Goal: Task Accomplishment & Management: Complete application form

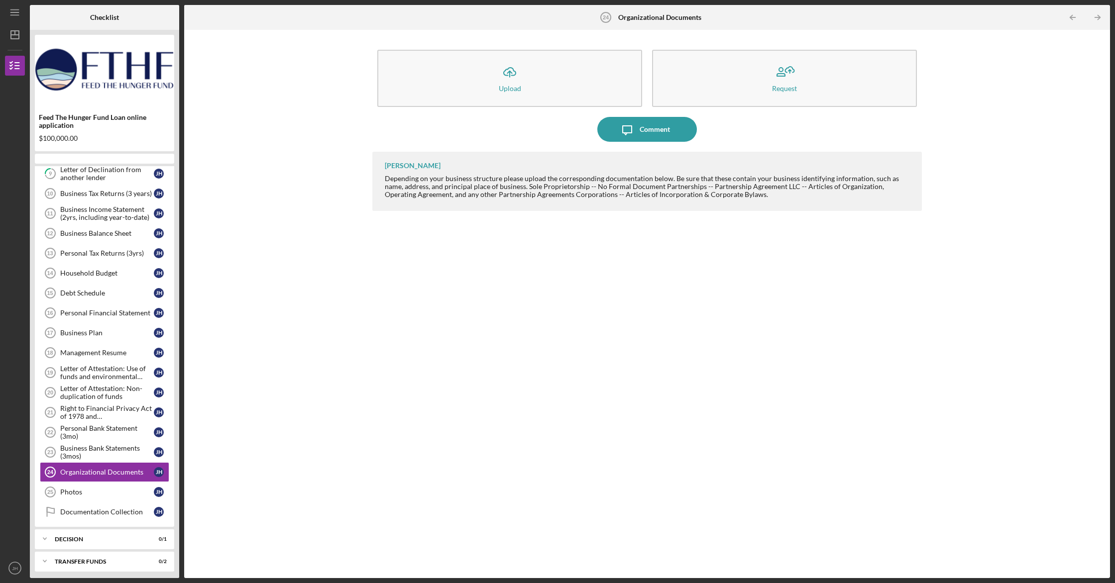
scroll to position [69, 0]
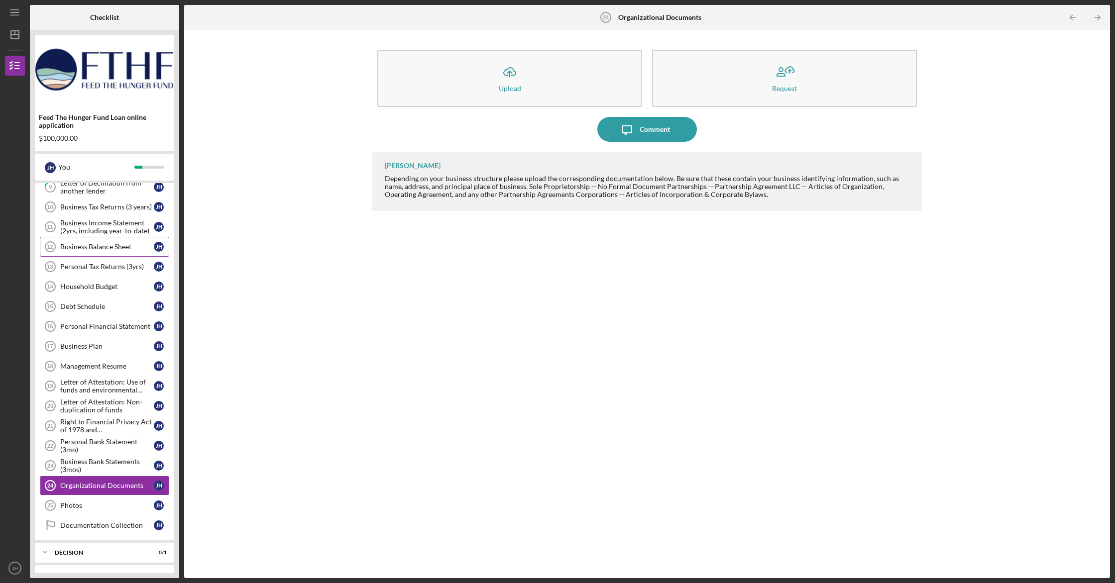
click at [116, 248] on div "Business Balance Sheet" at bounding box center [107, 247] width 94 height 8
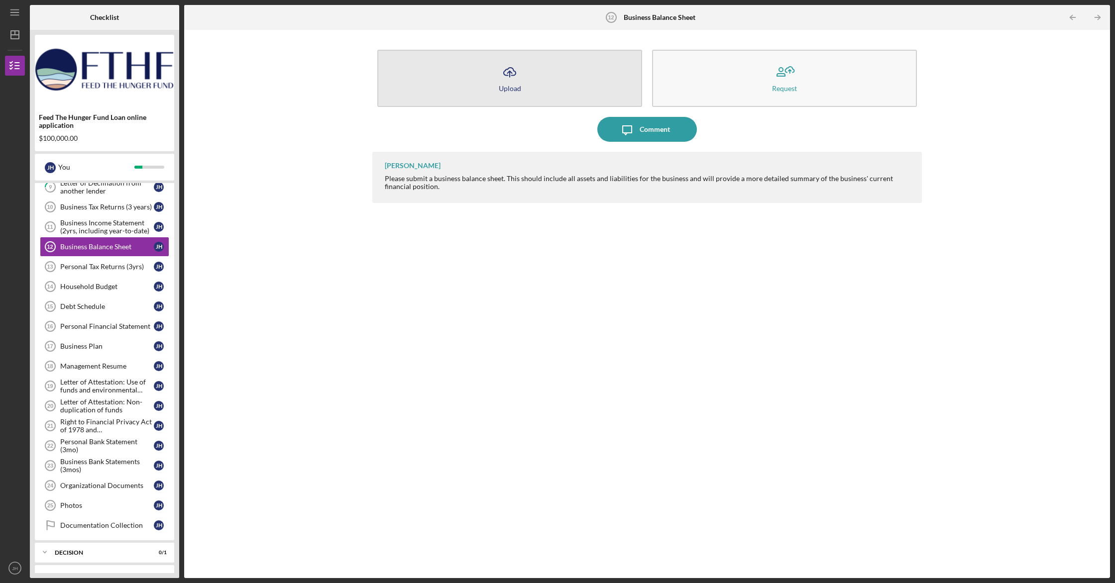
click at [512, 82] on icon "Icon/Upload" at bounding box center [509, 72] width 25 height 25
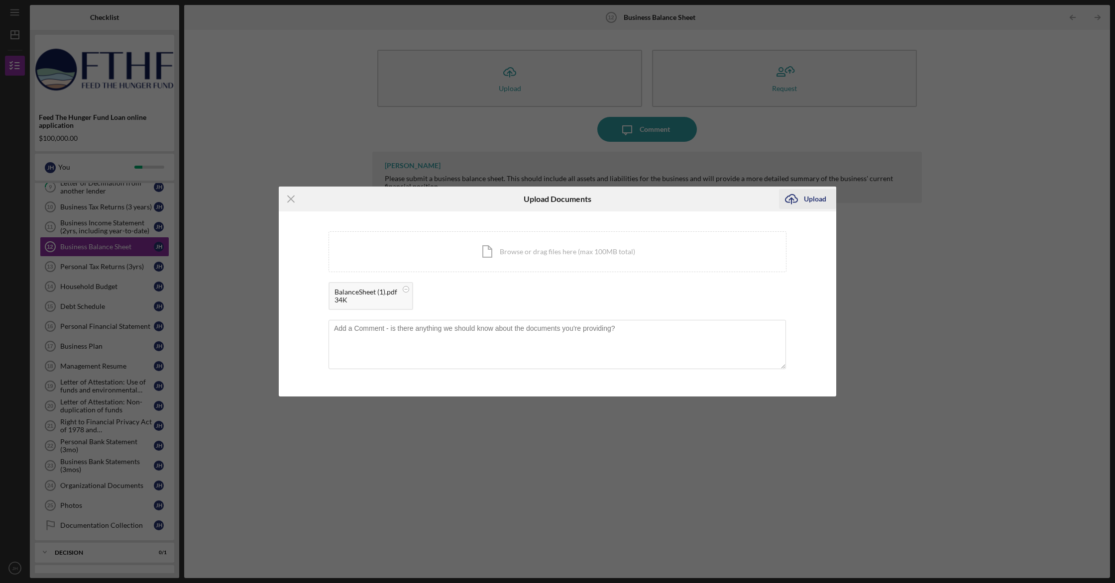
click at [818, 199] on div "Upload" at bounding box center [815, 199] width 22 height 20
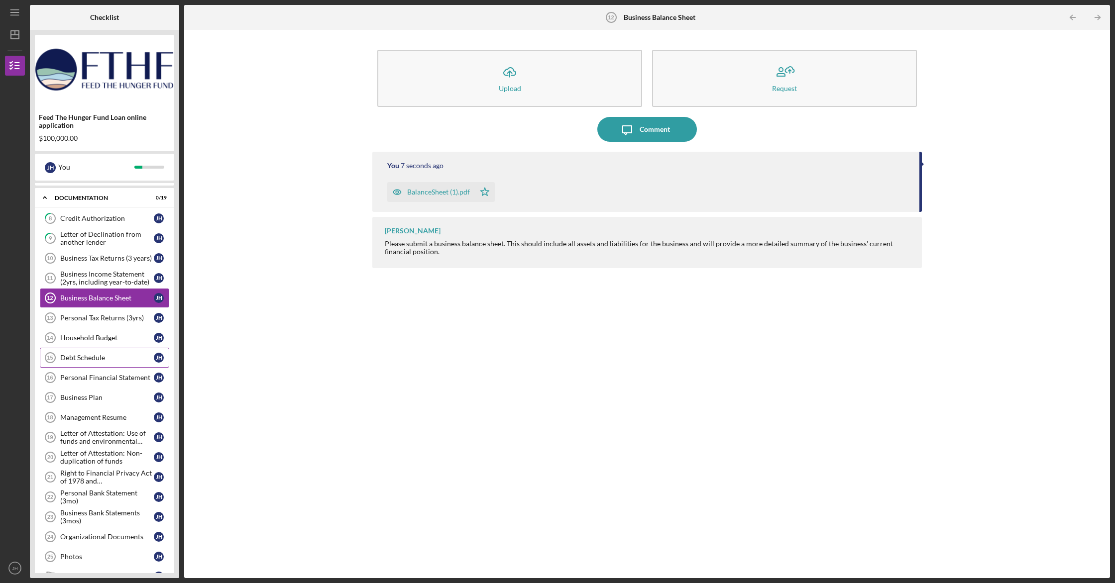
scroll to position [18, 0]
click at [131, 281] on div "Business Income Statement (2yrs, including year-to-date)" at bounding box center [107, 278] width 94 height 16
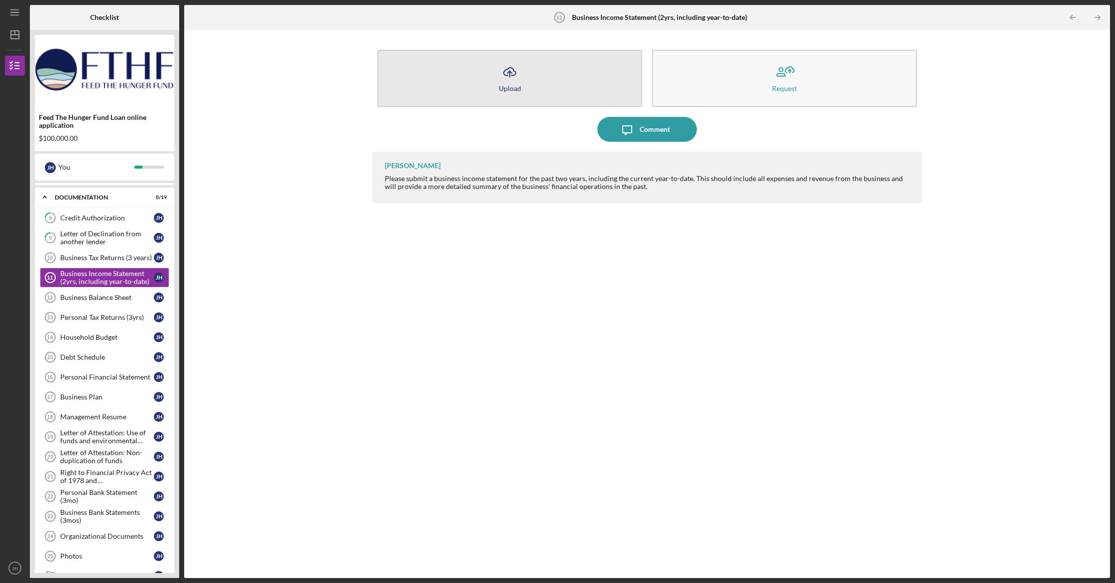
click at [516, 81] on icon "Icon/Upload" at bounding box center [509, 72] width 25 height 25
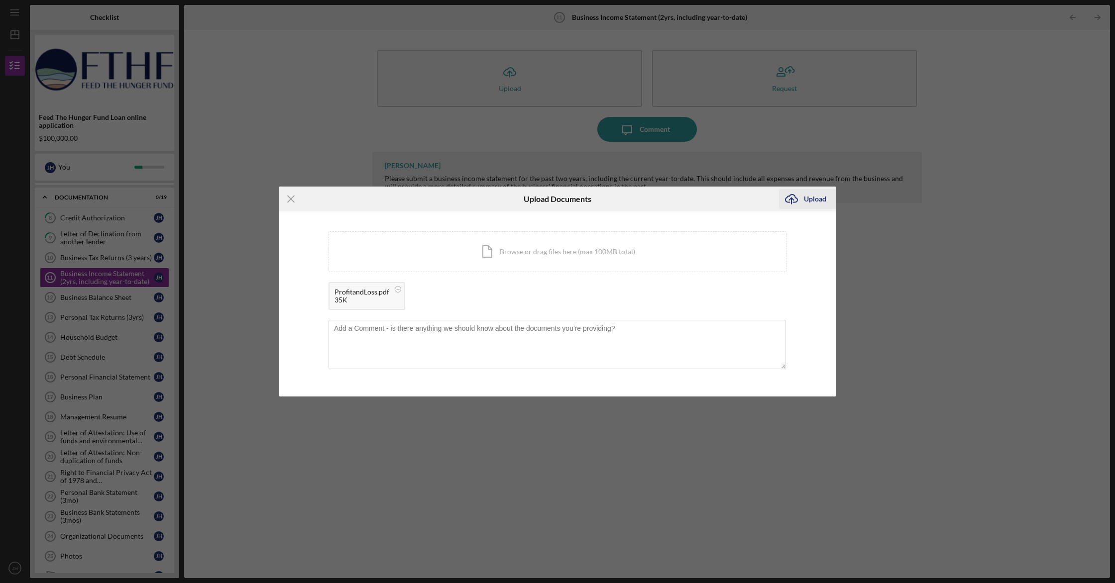
click at [817, 202] on div "Upload" at bounding box center [815, 199] width 22 height 20
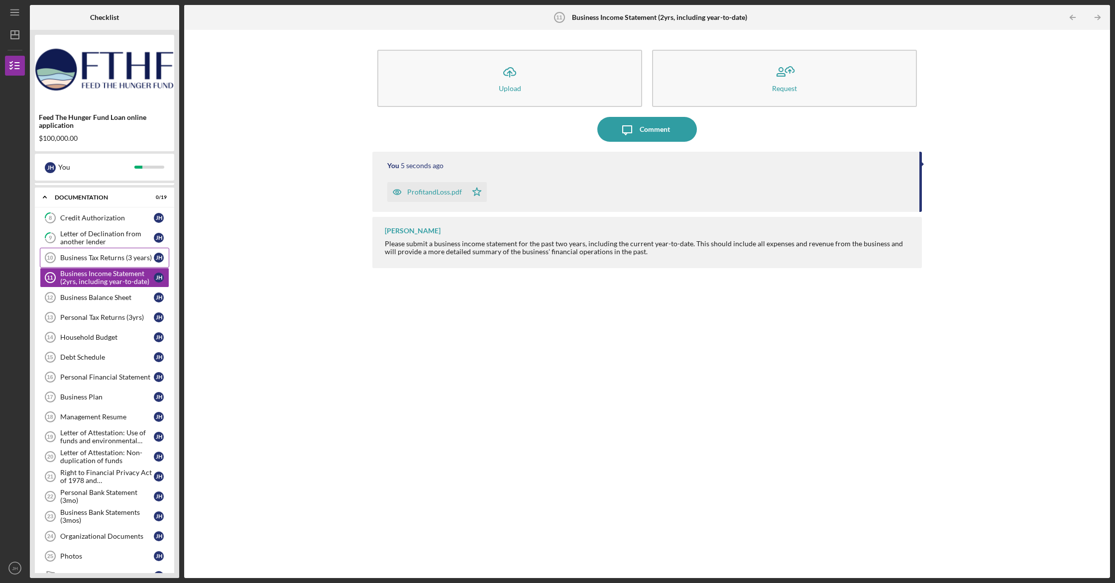
click at [127, 256] on div "Business Tax Returns (3 years)" at bounding box center [107, 258] width 94 height 8
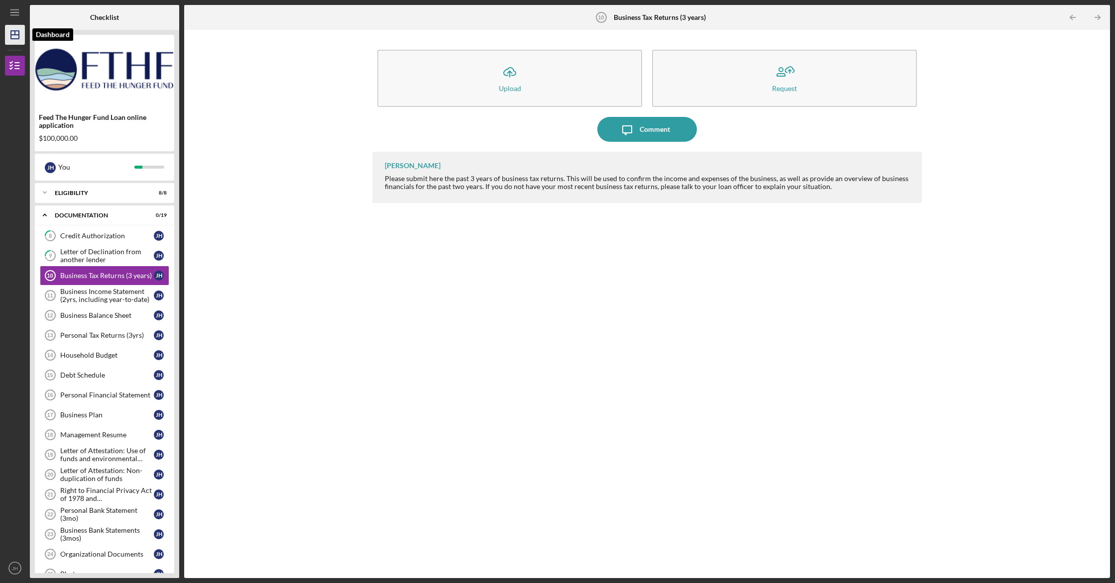
click at [17, 31] on polygon "button" at bounding box center [15, 35] width 8 height 8
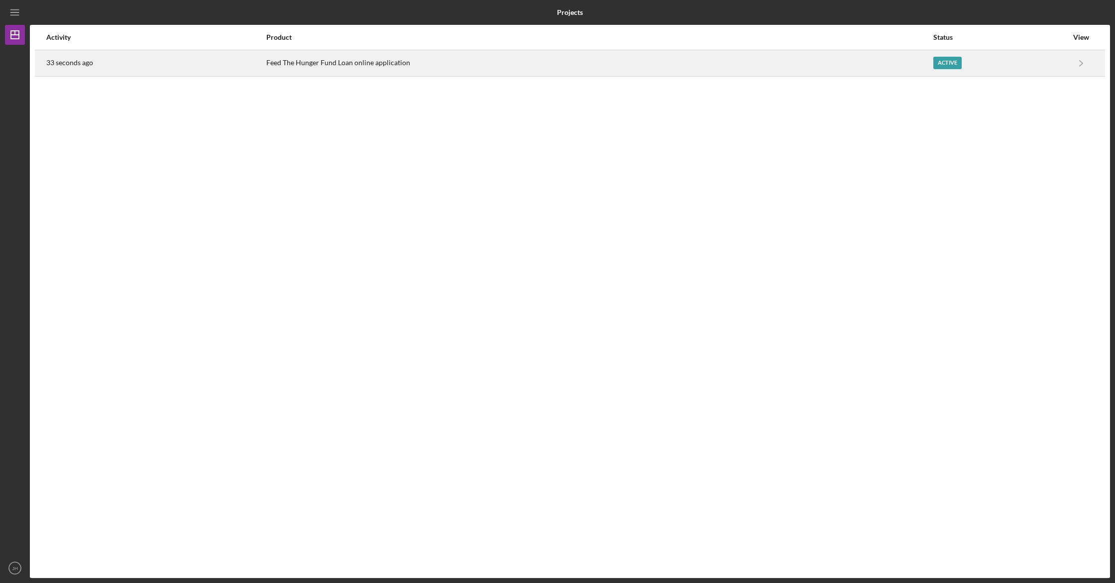
click at [316, 61] on div "Feed The Hunger Fund Loan online application" at bounding box center [599, 63] width 666 height 25
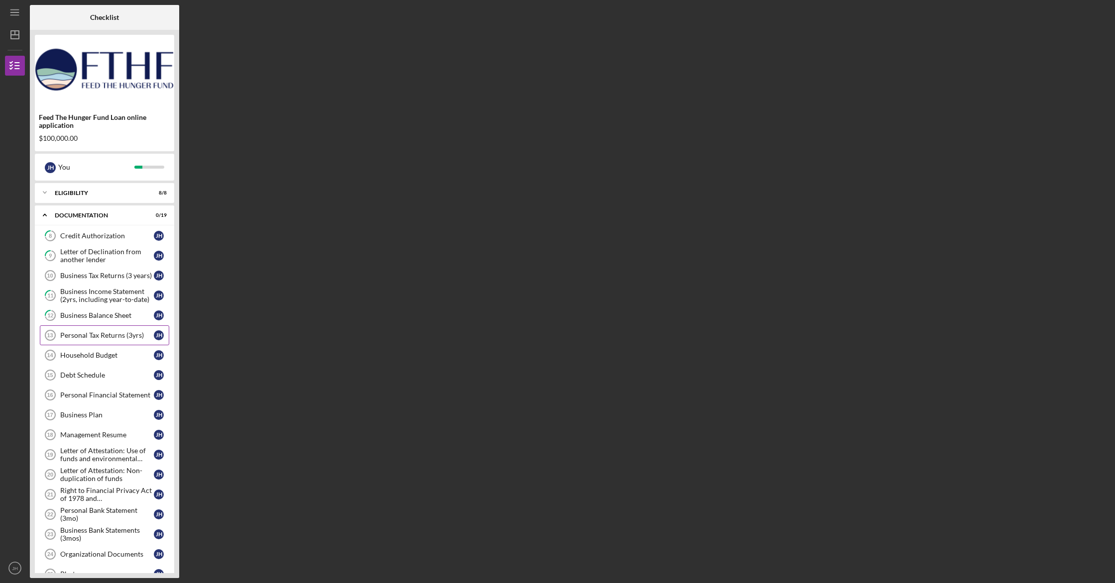
click at [106, 331] on div "Personal Tax Returns (3yrs)" at bounding box center [107, 335] width 94 height 8
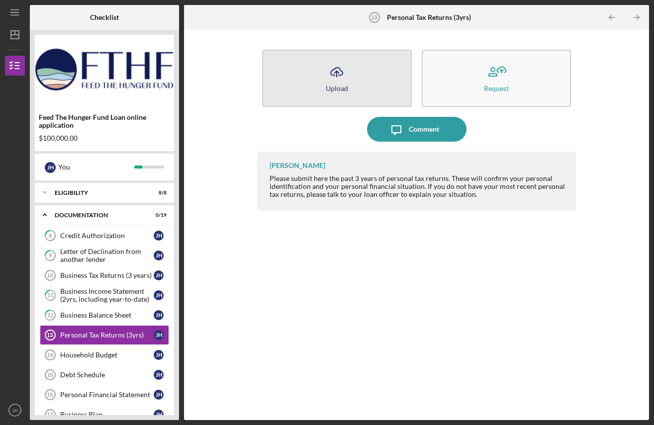
click at [346, 85] on div "Upload" at bounding box center [337, 88] width 22 height 7
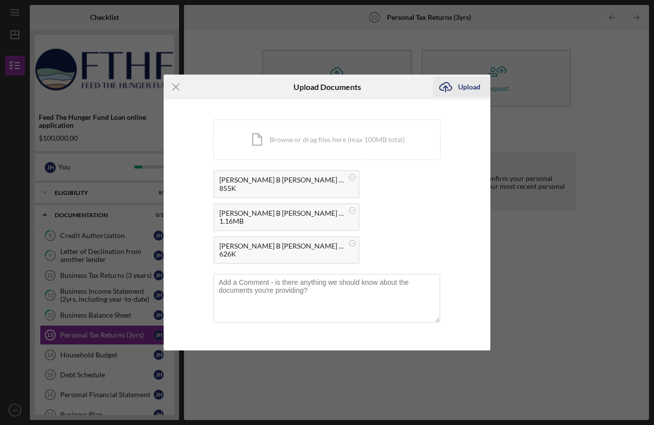
click at [475, 89] on div "Upload" at bounding box center [469, 87] width 22 height 20
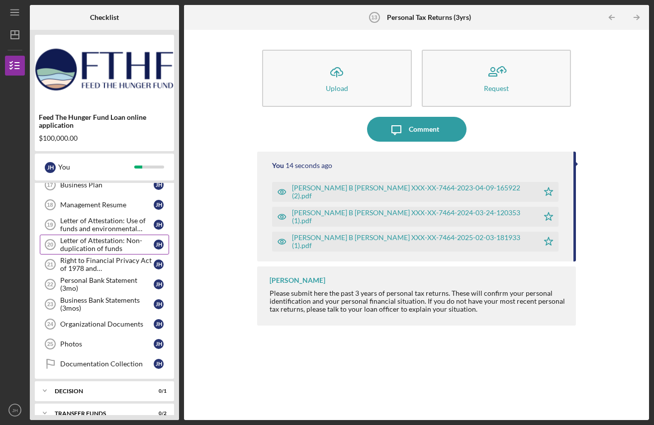
scroll to position [234, 0]
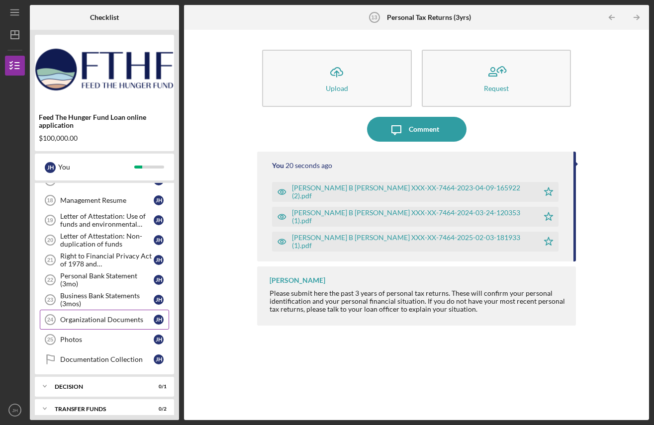
click at [108, 322] on div "Organizational Documents" at bounding box center [107, 320] width 94 height 8
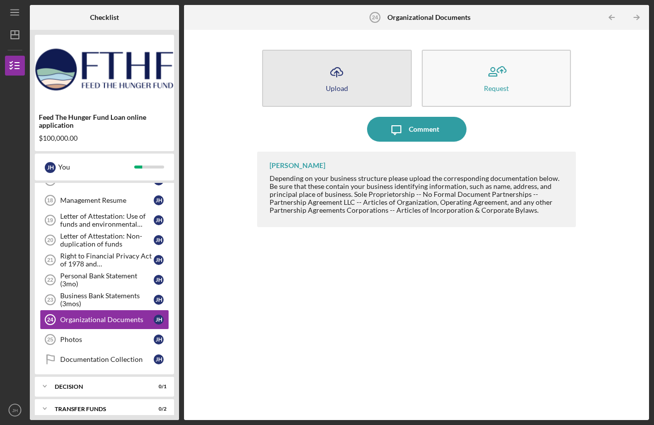
click at [353, 92] on button "Icon/Upload Upload" at bounding box center [336, 78] width 149 height 57
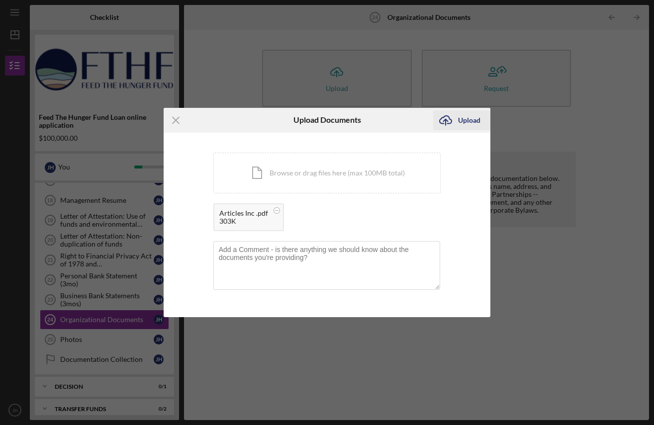
click at [469, 121] on div "Upload" at bounding box center [469, 120] width 22 height 20
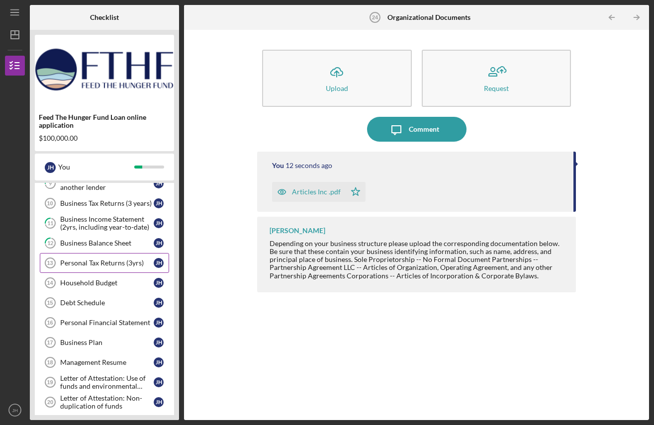
scroll to position [78, 0]
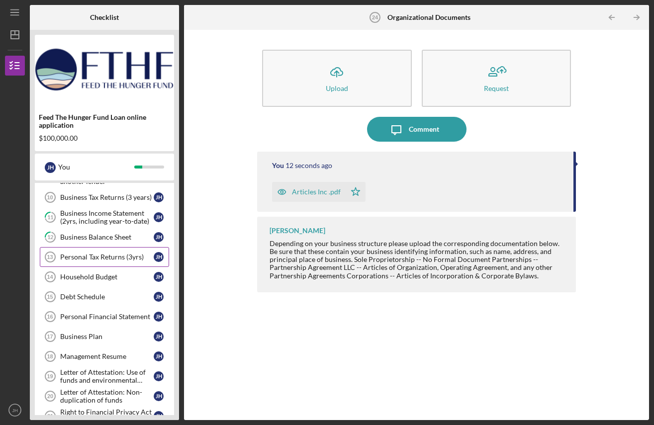
click at [106, 263] on link "Personal Tax Returns (3yrs) 13 Personal Tax Returns (3yrs) [PERSON_NAME]" at bounding box center [104, 257] width 129 height 20
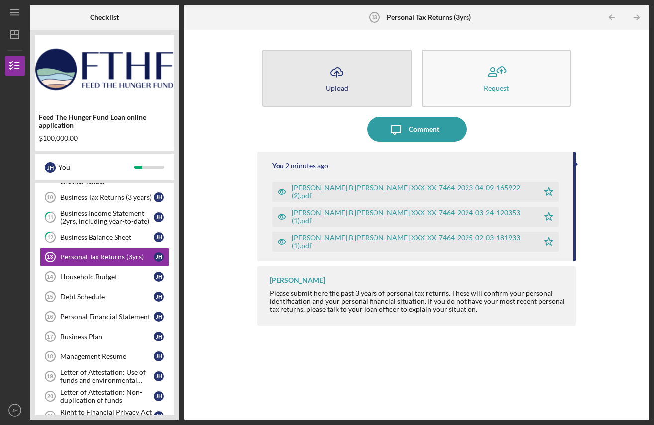
click at [342, 79] on icon "Icon/Upload" at bounding box center [336, 72] width 25 height 25
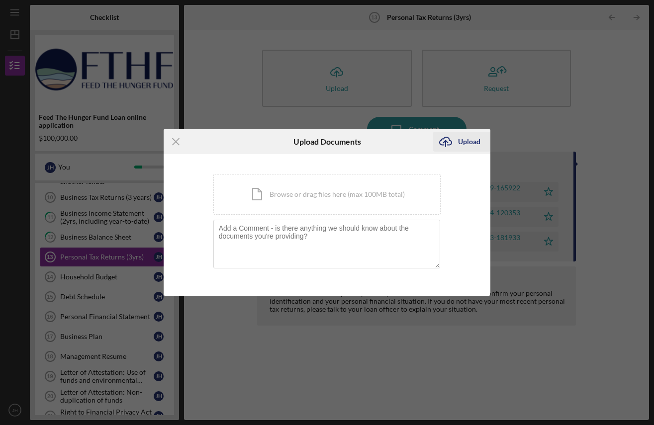
click at [474, 142] on div "Upload" at bounding box center [469, 142] width 22 height 20
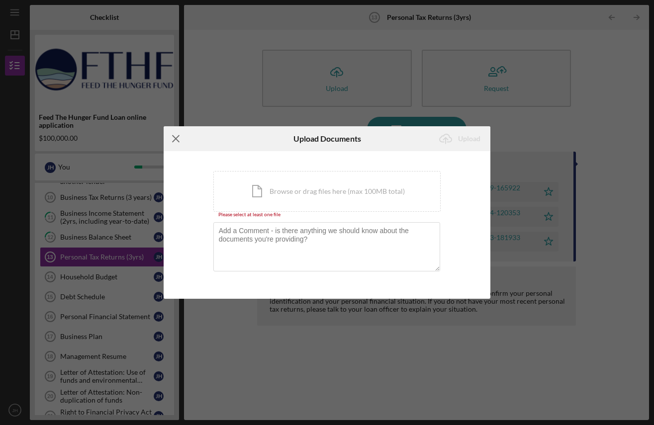
click at [175, 137] on icon "Icon/Menu Close" at bounding box center [176, 138] width 25 height 25
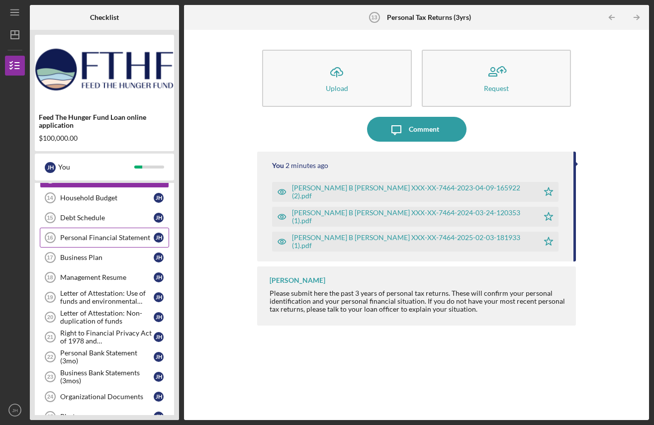
scroll to position [162, 0]
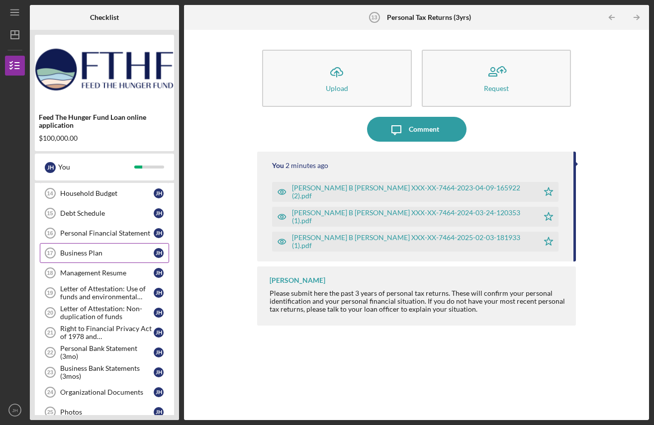
click at [95, 252] on div "Business Plan" at bounding box center [107, 253] width 94 height 8
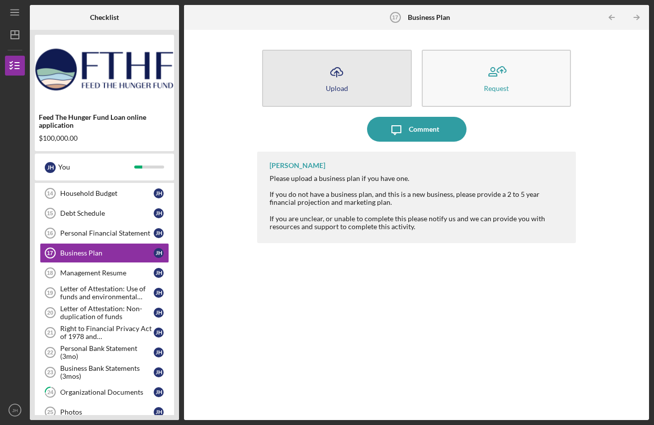
click at [336, 82] on icon "Icon/Upload" at bounding box center [336, 72] width 25 height 25
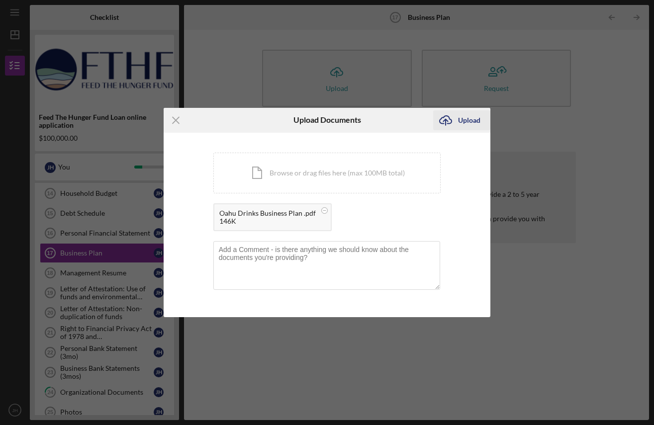
click at [476, 118] on div "Upload" at bounding box center [469, 120] width 22 height 20
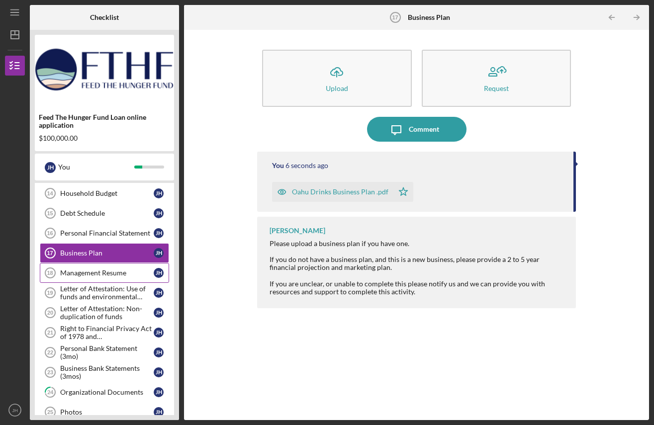
click at [101, 266] on link "Management Resume 18 Management Resume [PERSON_NAME]" at bounding box center [104, 273] width 129 height 20
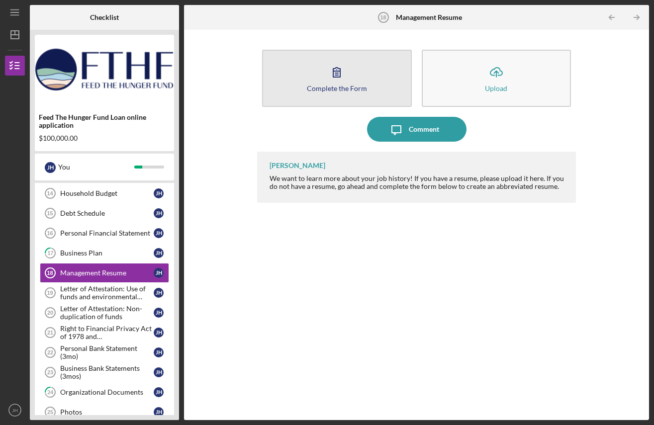
click at [343, 78] on icon "button" at bounding box center [336, 72] width 25 height 25
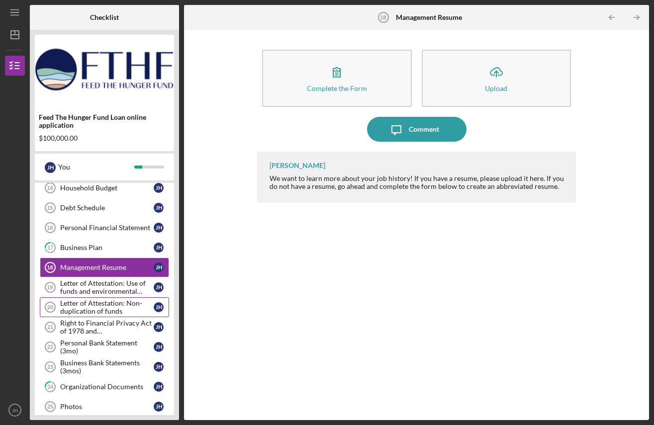
scroll to position [172, 0]
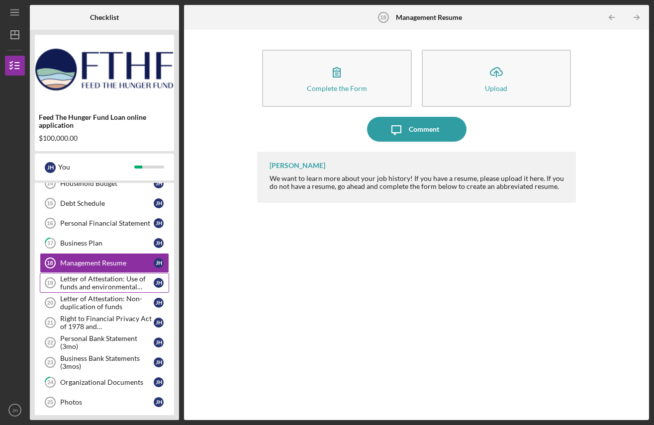
click at [126, 287] on div "Letter of Attestation: Use of funds and environmental compliance" at bounding box center [107, 283] width 94 height 16
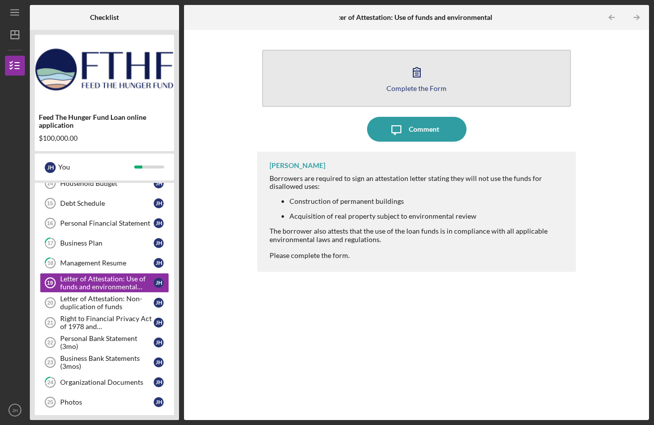
click at [425, 82] on icon "button" at bounding box center [417, 72] width 25 height 25
click at [412, 87] on div "Complete the Form" at bounding box center [417, 88] width 60 height 7
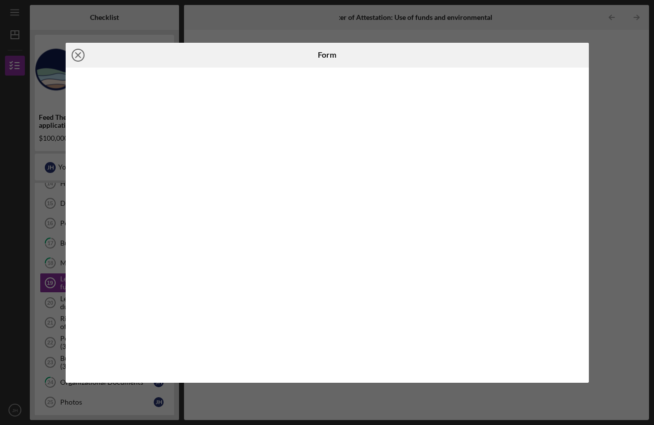
click at [76, 56] on line at bounding box center [78, 55] width 5 height 5
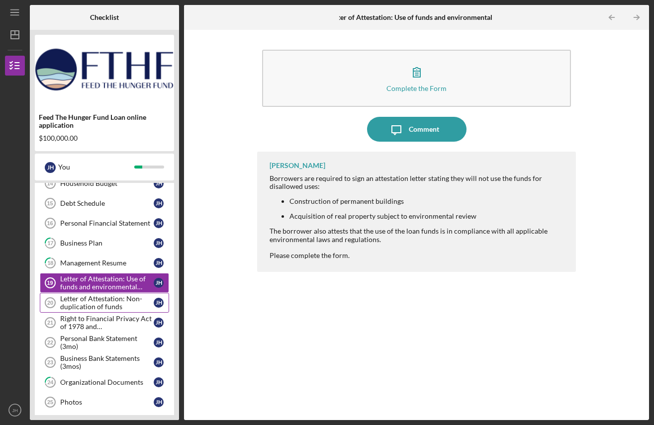
click at [98, 301] on div "Letter of Attestation: Non-duplication of funds" at bounding box center [107, 303] width 94 height 16
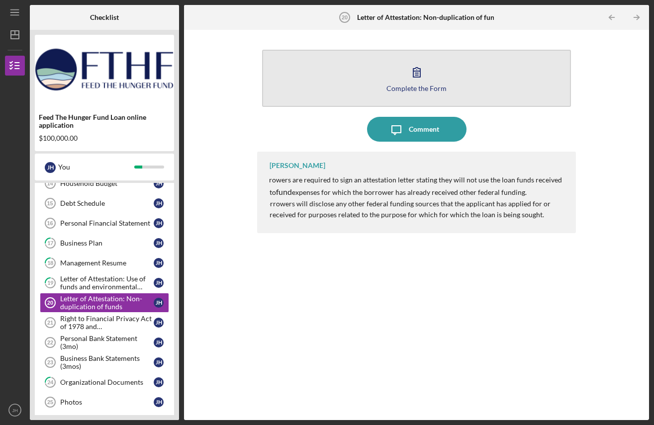
click at [416, 85] on div "Complete the Form" at bounding box center [417, 88] width 60 height 7
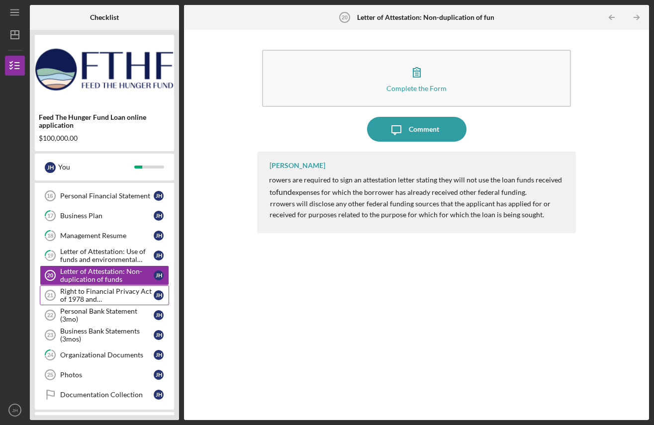
scroll to position [201, 0]
click at [109, 296] on div "Right to Financial Privacy Act of 1978 and Acknowledgement" at bounding box center [107, 294] width 94 height 16
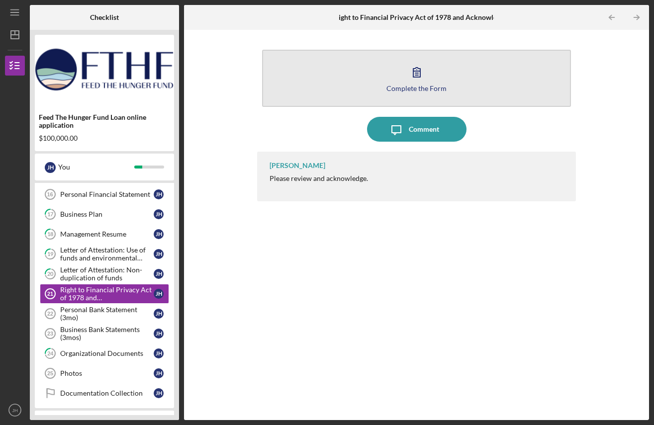
click at [424, 85] on div "Complete the Form" at bounding box center [417, 88] width 60 height 7
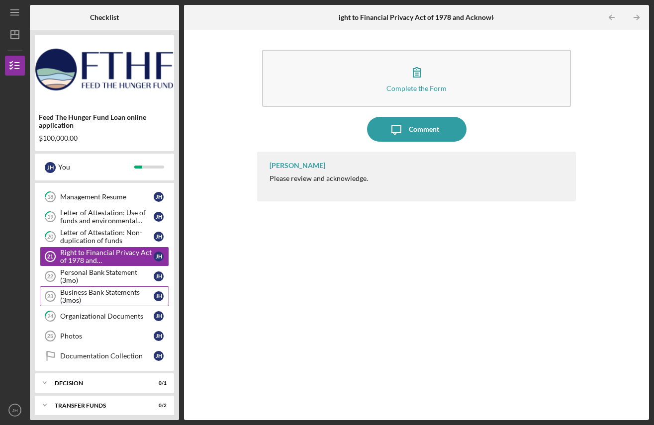
scroll to position [243, 0]
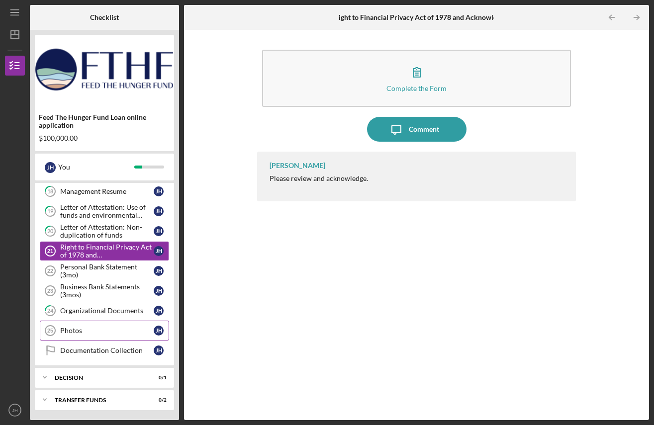
click at [91, 331] on div "Photos" at bounding box center [107, 331] width 94 height 8
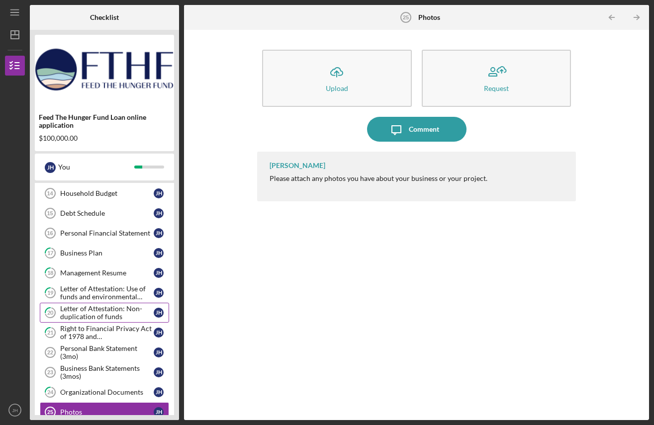
scroll to position [177, 0]
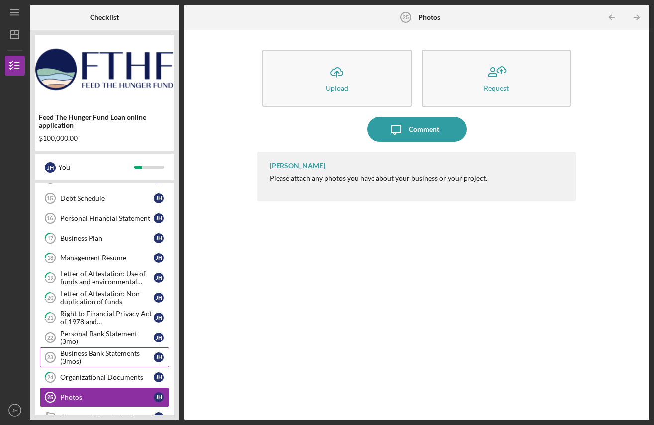
click at [117, 358] on div "Business Bank Statements (3mos)" at bounding box center [107, 358] width 94 height 16
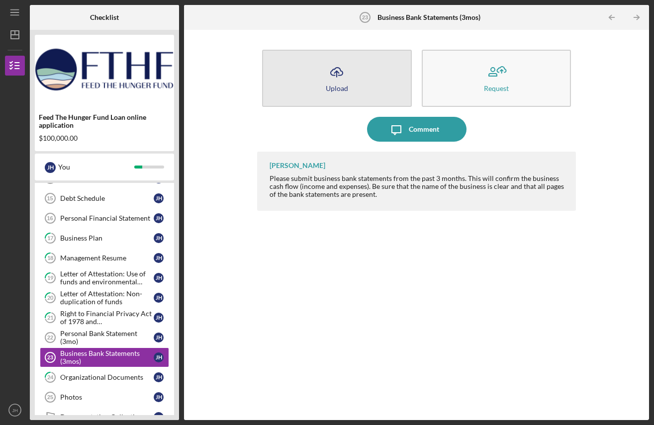
click at [357, 70] on button "Icon/Upload Upload" at bounding box center [336, 78] width 149 height 57
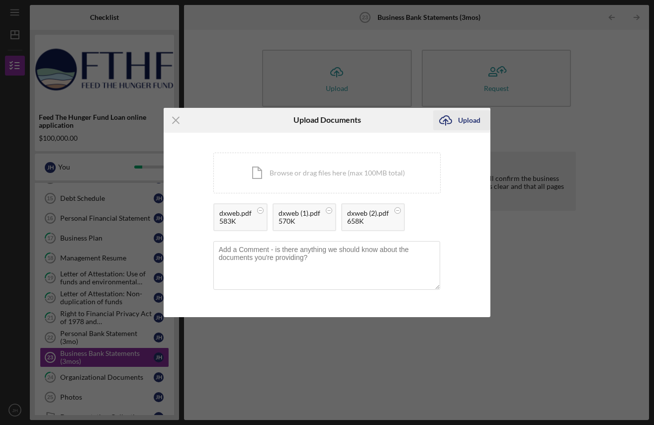
click at [473, 121] on div "Upload" at bounding box center [469, 120] width 22 height 20
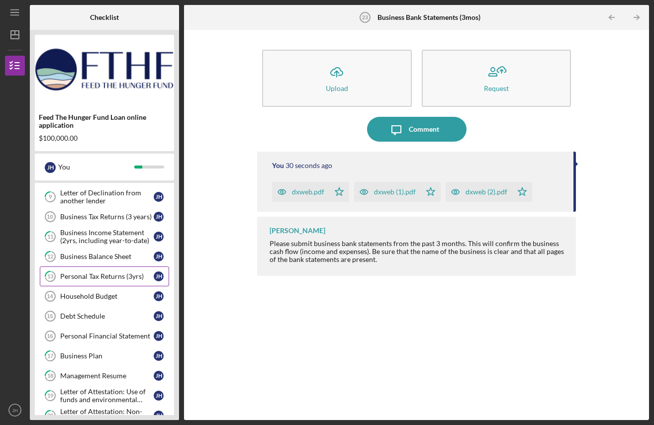
scroll to position [62, 0]
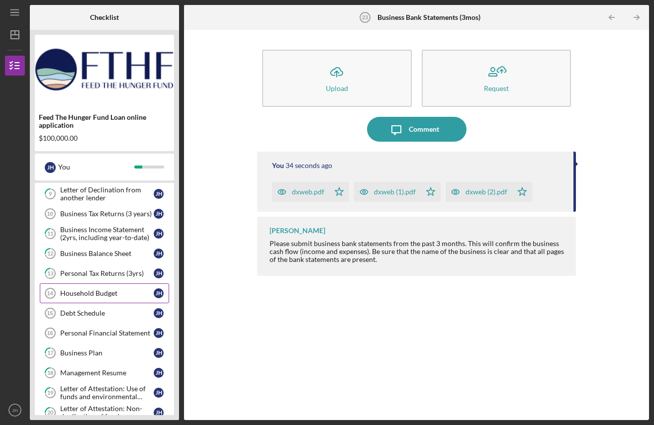
click at [105, 293] on div "Household Budget" at bounding box center [107, 294] width 94 height 8
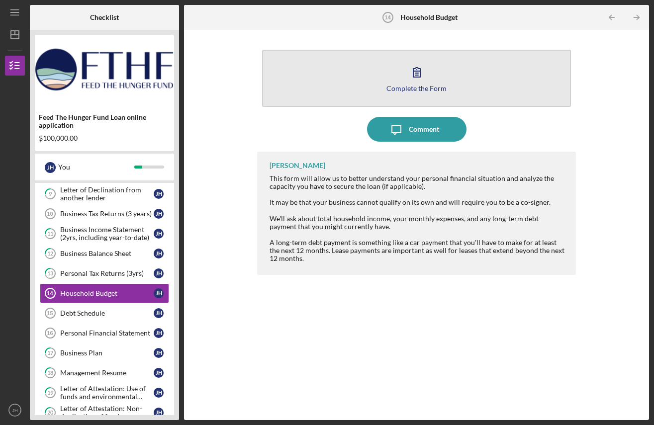
click at [413, 81] on icon "button" at bounding box center [417, 72] width 25 height 25
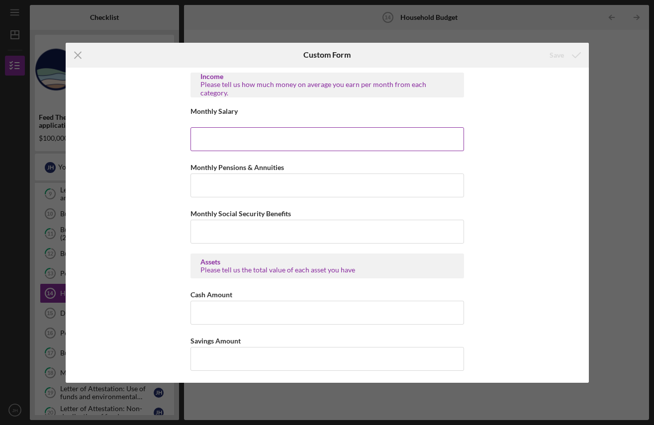
click at [231, 139] on input "Monthly Salary" at bounding box center [328, 139] width 274 height 24
type input "$3,000"
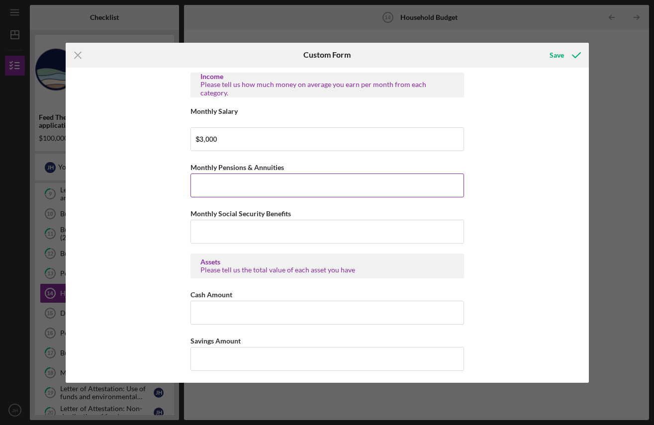
click at [254, 178] on input "Monthly Pensions & Annuities" at bounding box center [328, 186] width 274 height 24
type input "$0"
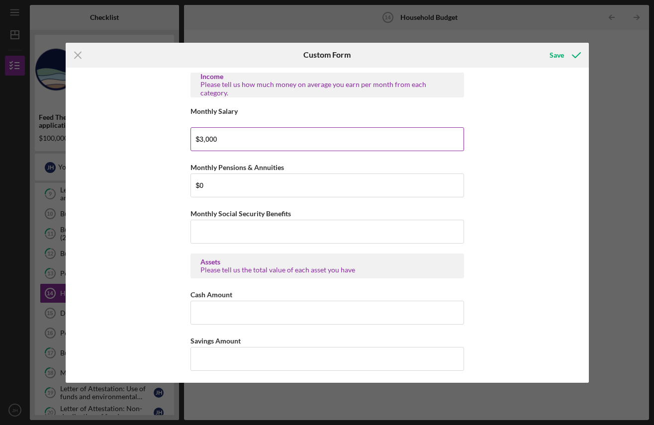
click at [244, 138] on input "$3,000" at bounding box center [328, 139] width 274 height 24
type input "$3,000"
drag, startPoint x: 189, startPoint y: 236, endPoint x: 194, endPoint y: 235, distance: 5.0
click at [191, 236] on input "Monthly Social Security Benefits" at bounding box center [328, 232] width 274 height 24
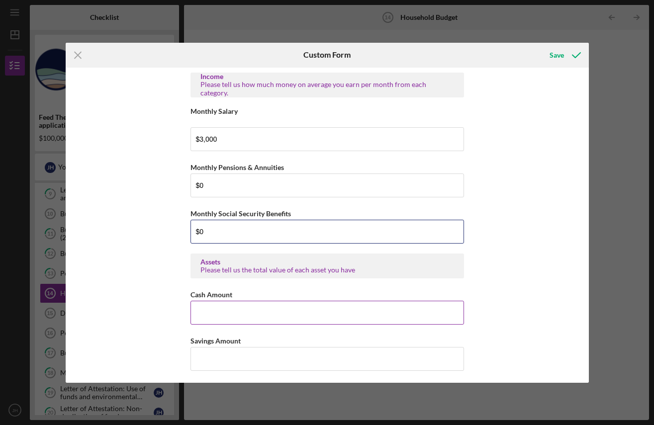
type input "$0"
click at [213, 301] on input "Cash Amount" at bounding box center [328, 313] width 274 height 24
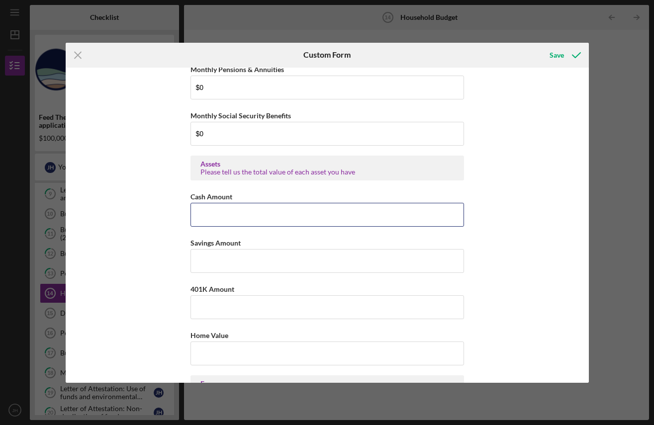
scroll to position [130, 0]
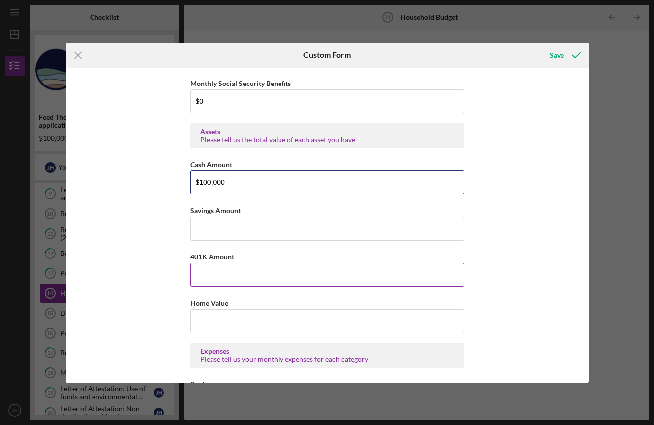
type input "$100,000"
click at [241, 281] on input "401K Amount" at bounding box center [328, 275] width 274 height 24
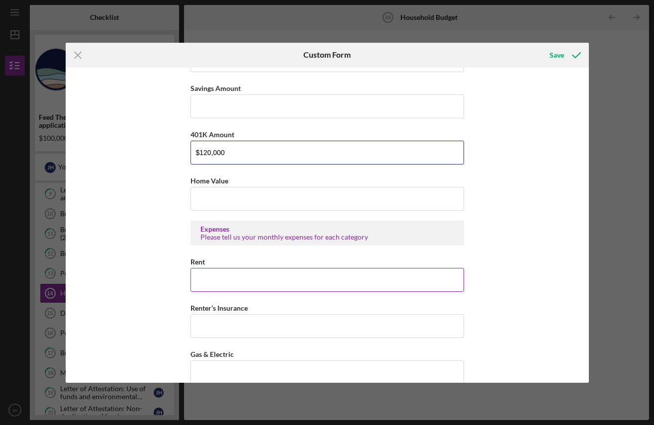
scroll to position [279, 0]
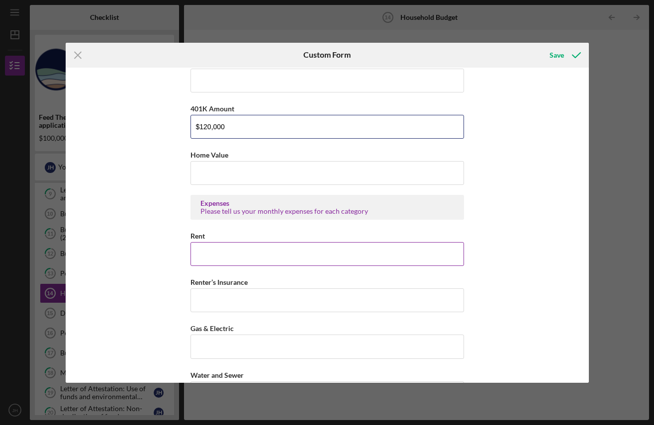
type input "$120,000"
click at [266, 260] on input "Rent" at bounding box center [328, 254] width 274 height 24
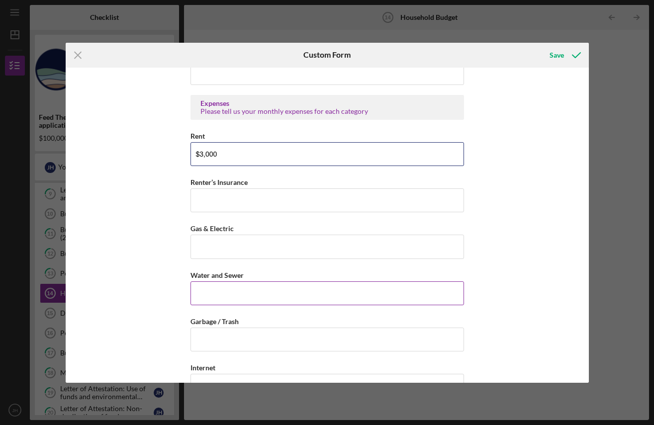
scroll to position [394, 0]
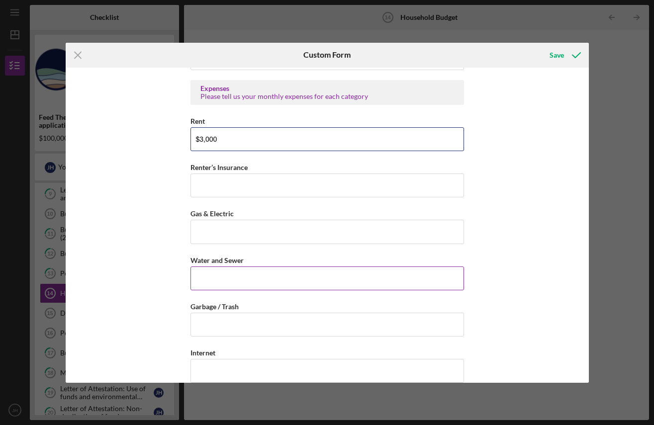
type input "$3,000"
click at [285, 275] on input "Water and Sewer" at bounding box center [328, 279] width 274 height 24
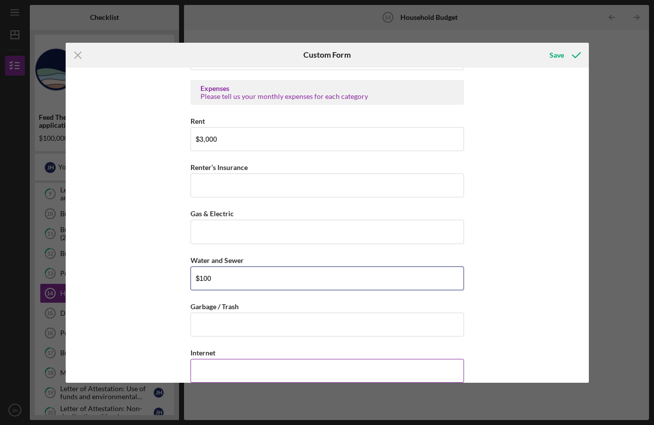
type input "$100"
click at [230, 358] on div "Internet" at bounding box center [328, 353] width 274 height 12
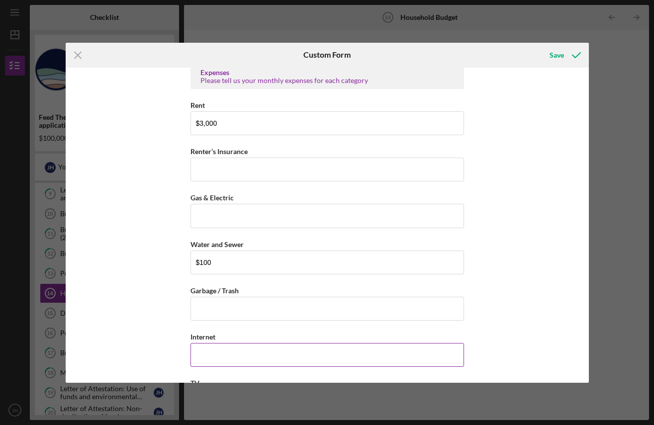
click at [231, 356] on input "Internet" at bounding box center [328, 355] width 274 height 24
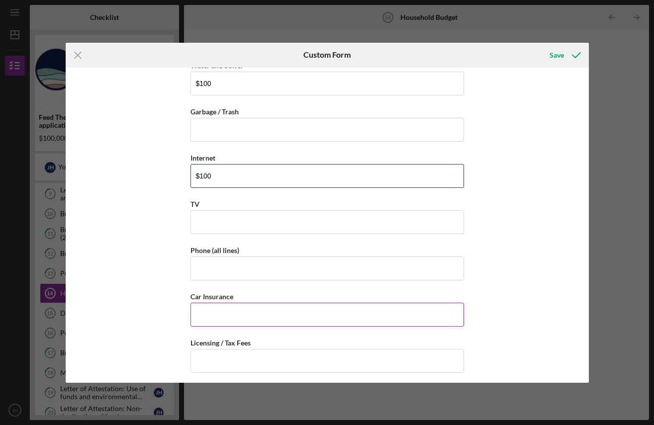
scroll to position [598, 0]
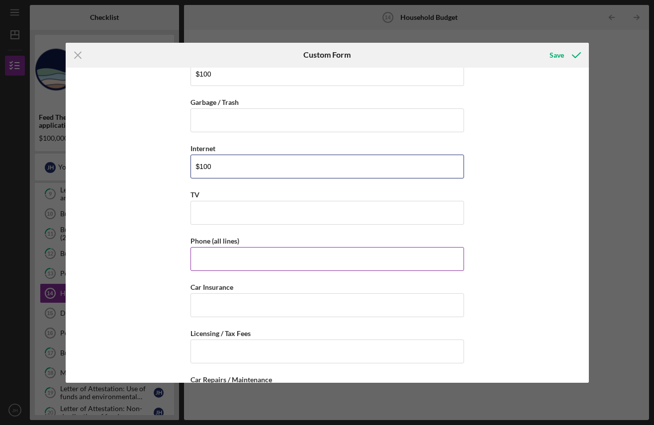
type input "$100"
click at [219, 268] on input "Phone (all lines)" at bounding box center [328, 259] width 274 height 24
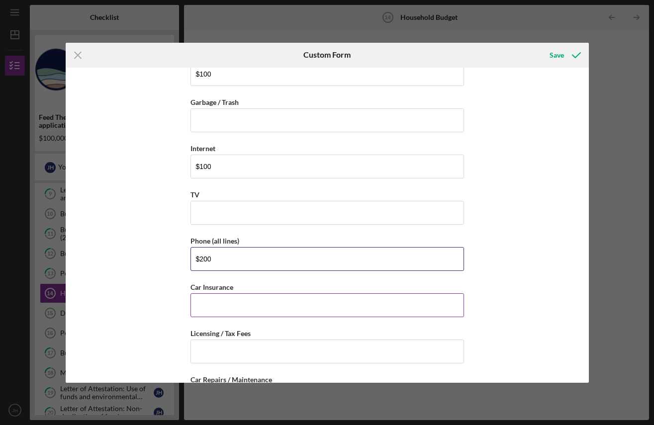
type input "$200"
click at [215, 303] on input "Car Insurance" at bounding box center [328, 306] width 274 height 24
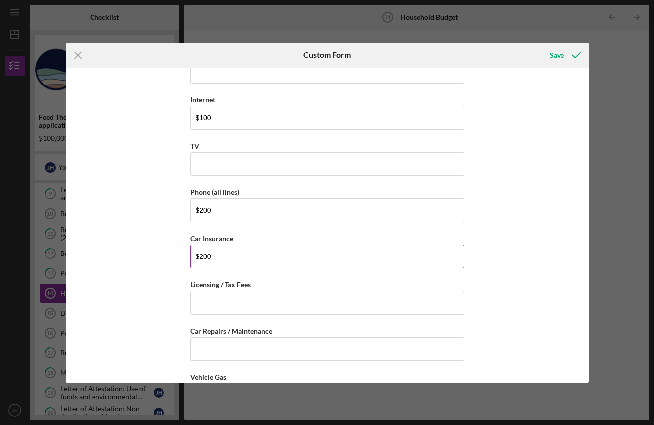
scroll to position [611, 0]
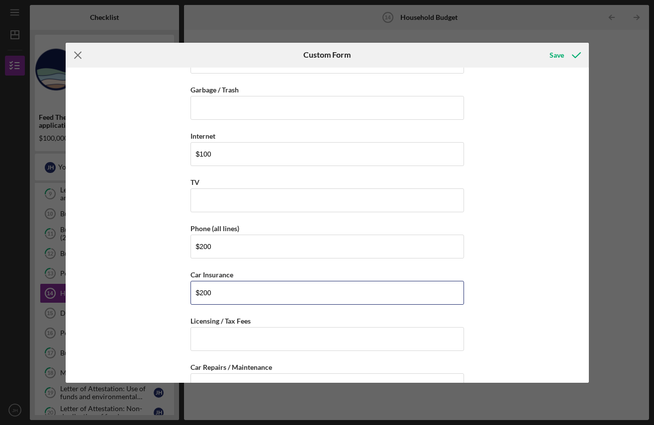
type input "$200"
click at [74, 54] on icon "Icon/Menu Close" at bounding box center [78, 55] width 25 height 25
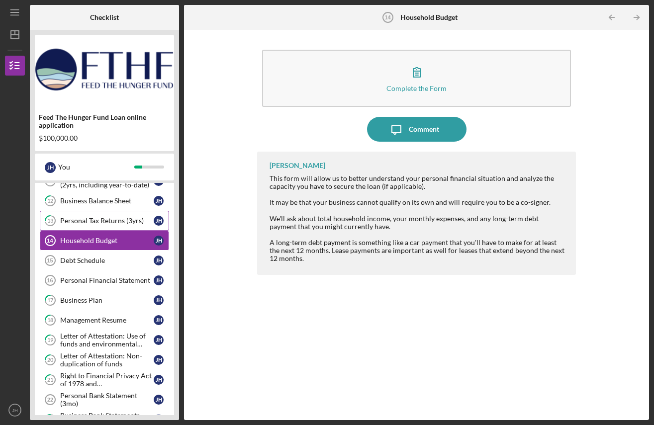
scroll to position [126, 0]
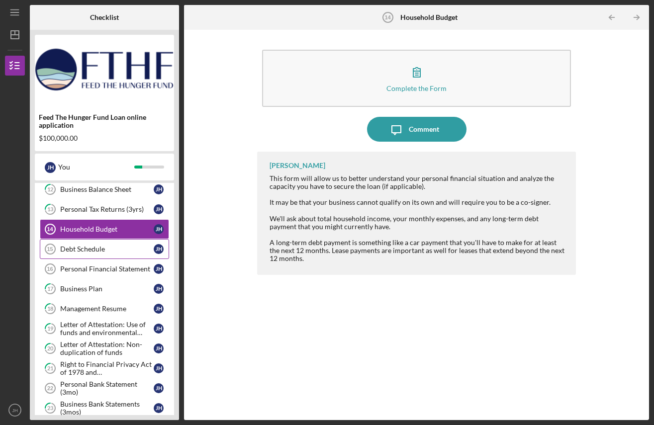
click at [94, 246] on div "Debt Schedule" at bounding box center [107, 249] width 94 height 8
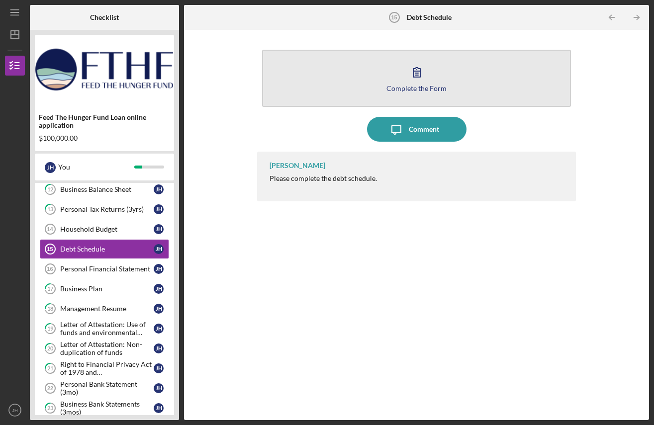
click at [437, 76] on button "Complete the Form Form" at bounding box center [416, 78] width 309 height 57
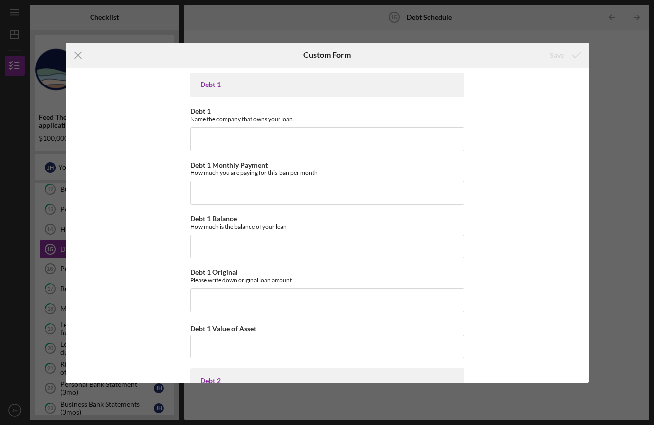
click at [255, 87] on div "Debt 1" at bounding box center [328, 85] width 254 height 8
click at [228, 90] on div "Debt 1" at bounding box center [328, 85] width 274 height 25
click at [203, 136] on input "Debt 1" at bounding box center [328, 139] width 274 height 24
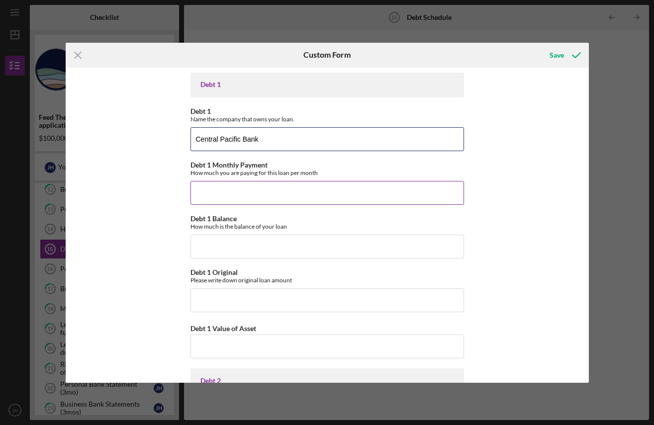
type input "Central Pacific Bank"
click at [254, 188] on input "Debt 1 Monthly Payment" at bounding box center [328, 193] width 274 height 24
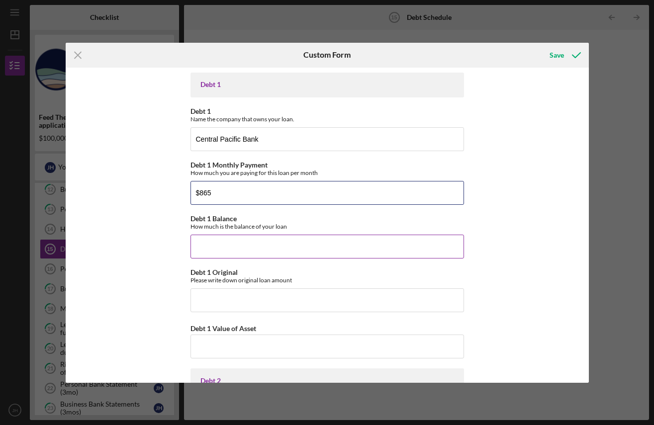
type input "$865"
click at [261, 254] on input "Debt 1 Balance" at bounding box center [328, 247] width 274 height 24
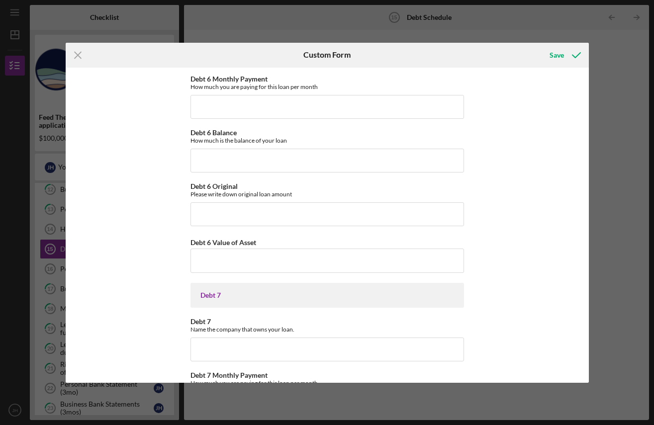
scroll to position [1570, 0]
type input "$36,908"
click at [551, 53] on div "Save" at bounding box center [557, 55] width 14 height 20
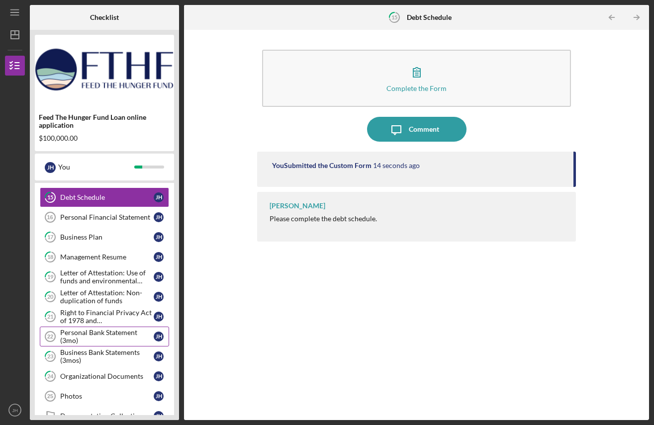
scroll to position [175, 0]
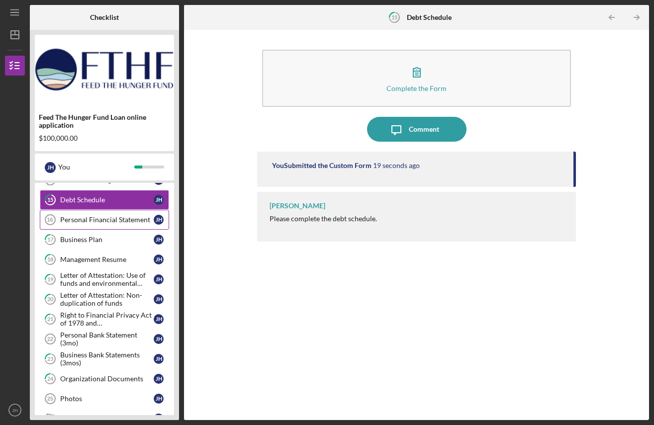
click at [101, 221] on div "Personal Financial Statement" at bounding box center [107, 220] width 94 height 8
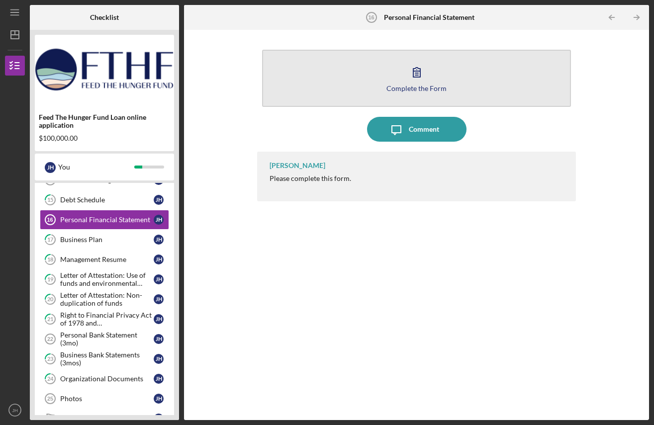
click at [425, 80] on icon "button" at bounding box center [417, 72] width 25 height 25
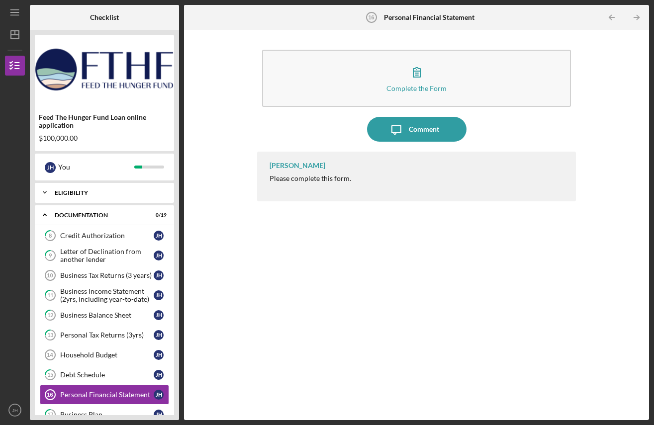
click at [102, 196] on div "Eligibility" at bounding box center [108, 193] width 107 height 6
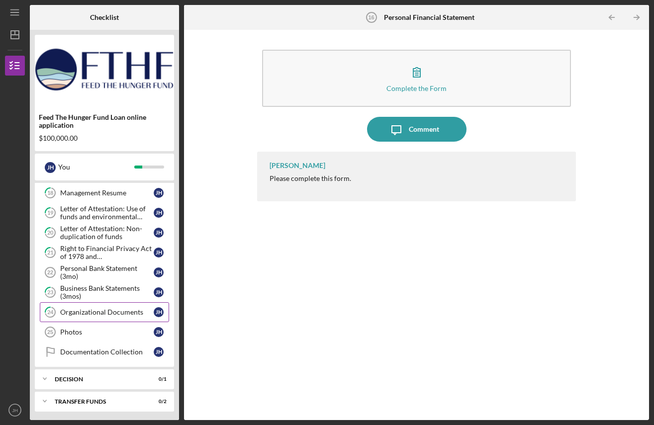
scroll to position [408, 0]
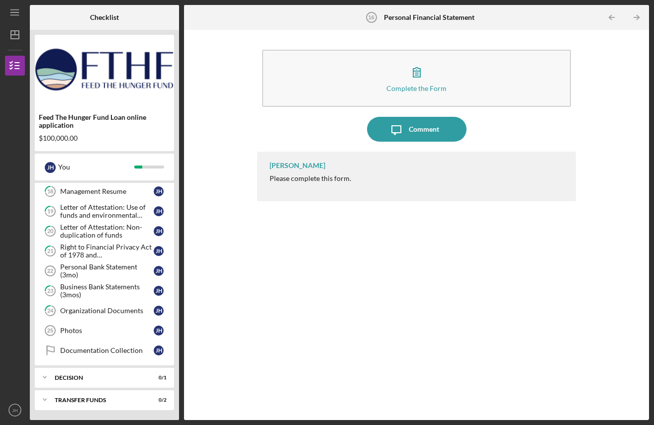
click at [374, 317] on div "[PERSON_NAME] Please complete this form." at bounding box center [416, 279] width 319 height 254
click at [636, 20] on icon "Icon/Table Pagination Arrow" at bounding box center [637, 17] width 22 height 22
